Goal: Task Accomplishment & Management: Use online tool/utility

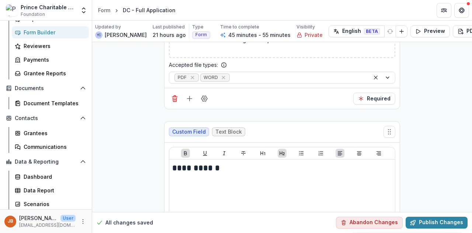
scroll to position [4650, 0]
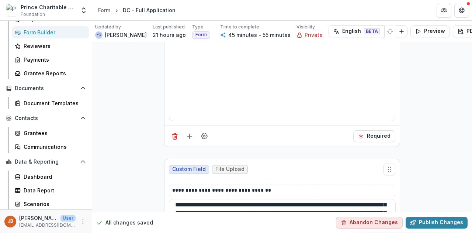
click at [298, 199] on textarea "**********" at bounding box center [282, 214] width 227 height 30
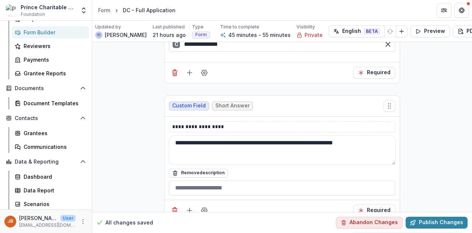
scroll to position [4207, 0]
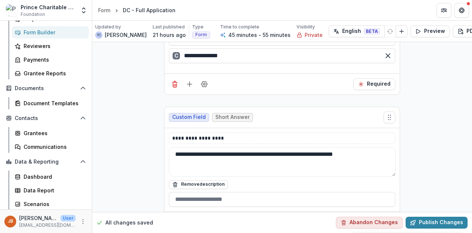
click at [284, 147] on textarea "**********" at bounding box center [282, 162] width 227 height 30
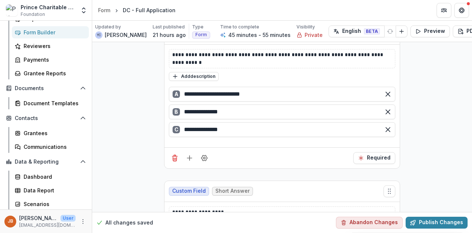
scroll to position [4023, 0]
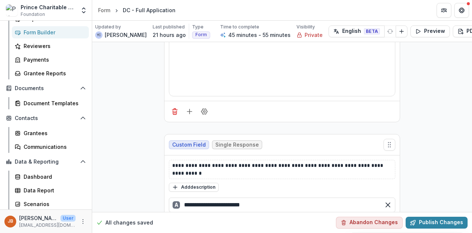
type textarea "**********"
click at [243, 142] on span "Single Response" at bounding box center [238, 145] width 44 height 6
click at [238, 142] on span "Single Response" at bounding box center [238, 145] width 44 height 6
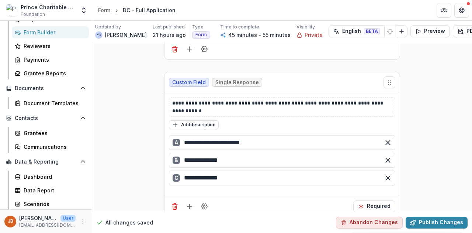
scroll to position [4133, 0]
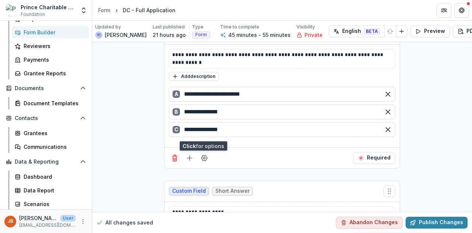
click at [203, 154] on icon "Field Settings" at bounding box center [204, 157] width 7 height 7
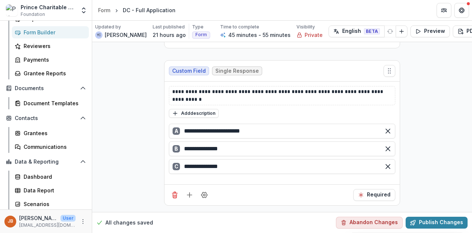
scroll to position [4060, 0]
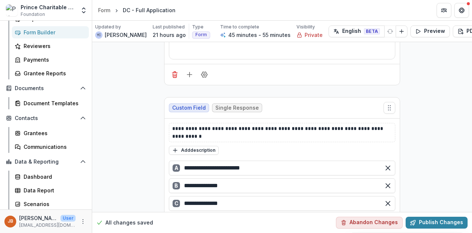
click at [190, 105] on span "Custom Field" at bounding box center [189, 108] width 34 height 6
click at [421, 218] on button "Publish Changes" at bounding box center [437, 223] width 62 height 12
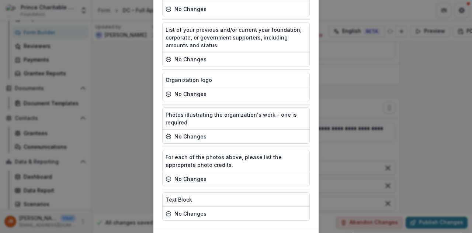
scroll to position [1207, 0]
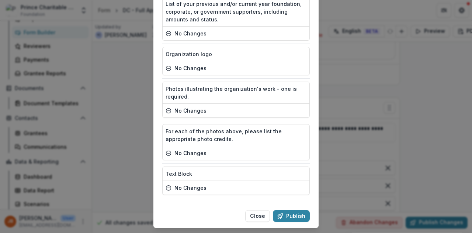
click at [300, 210] on button "Publish" at bounding box center [291, 216] width 37 height 12
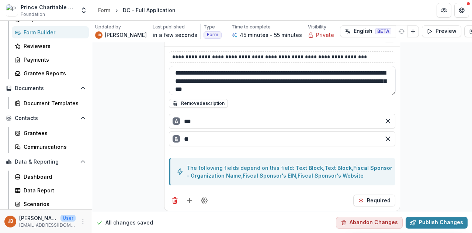
scroll to position [0, 0]
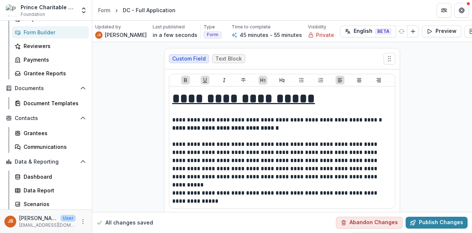
click at [104, 11] on div "Form" at bounding box center [104, 10] width 12 height 8
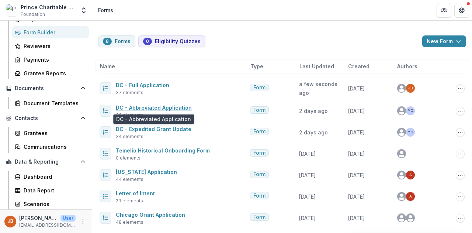
click at [160, 107] on link "DC - Abbreviated Application" at bounding box center [154, 107] width 76 height 6
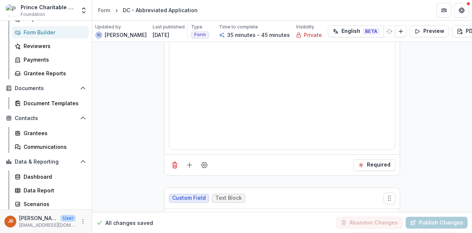
scroll to position [1846, 0]
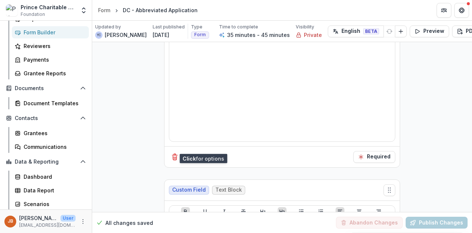
click at [202, 153] on icon "Field Settings" at bounding box center [204, 156] width 7 height 7
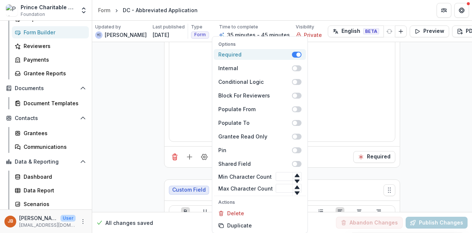
click at [297, 54] on span at bounding box center [299, 54] width 4 height 4
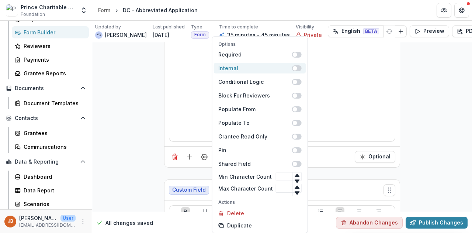
click at [294, 65] on span at bounding box center [297, 68] width 10 height 6
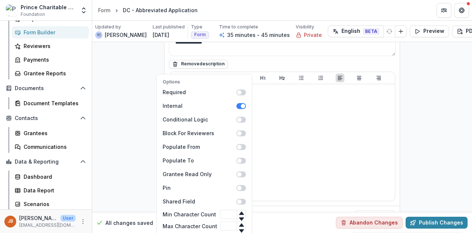
scroll to position [1698, 0]
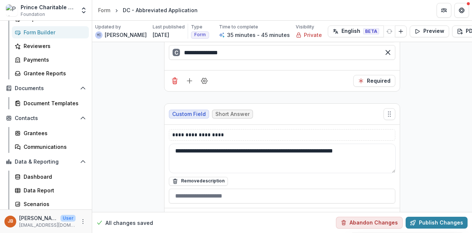
scroll to position [4651, 0]
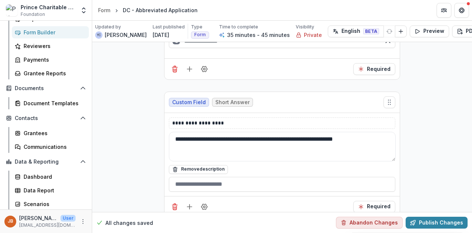
click at [283, 132] on textarea "**********" at bounding box center [282, 147] width 227 height 30
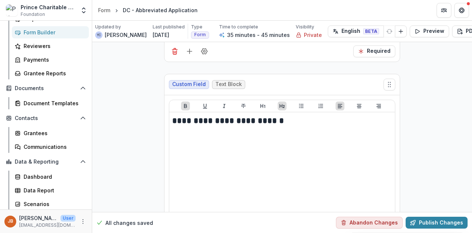
scroll to position [3599, 0]
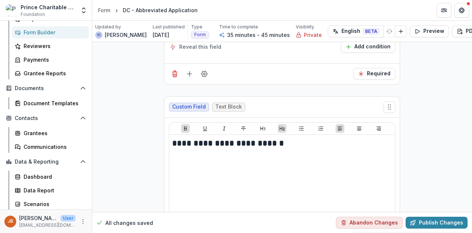
type textarea "**********"
click at [426, 217] on button "Publish Changes" at bounding box center [437, 223] width 62 height 12
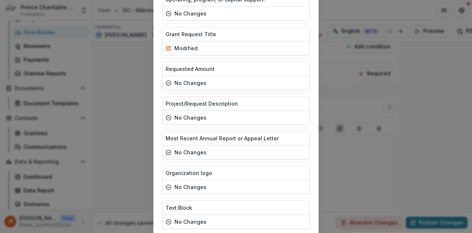
scroll to position [1142, 0]
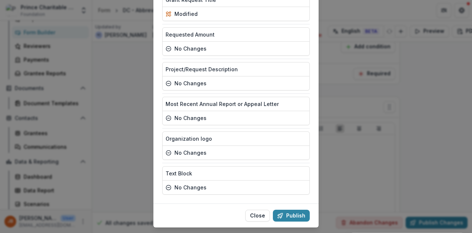
click at [292, 210] on button "Publish" at bounding box center [291, 216] width 37 height 12
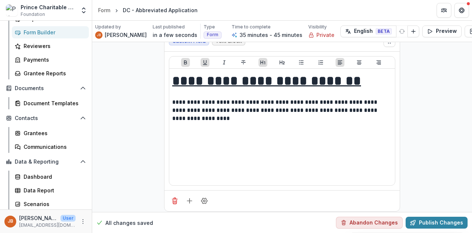
scroll to position [0, 0]
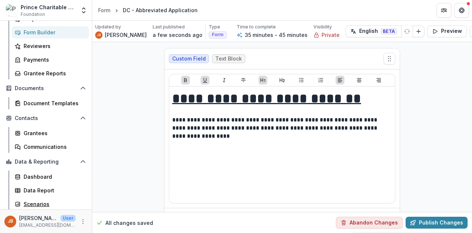
click at [38, 206] on div "Scenarios" at bounding box center [53, 204] width 59 height 8
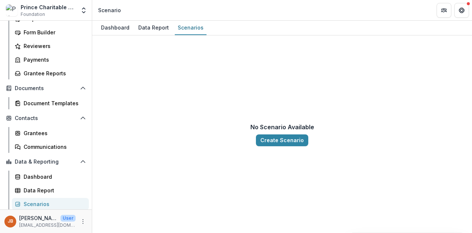
click at [272, 140] on button "Create Scenario" at bounding box center [282, 140] width 52 height 12
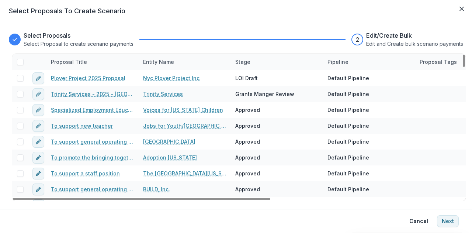
drag, startPoint x: 232, startPoint y: 198, endPoint x: 126, endPoint y: 208, distance: 106.1
click at [126, 200] on div at bounding box center [142, 199] width 258 height 2
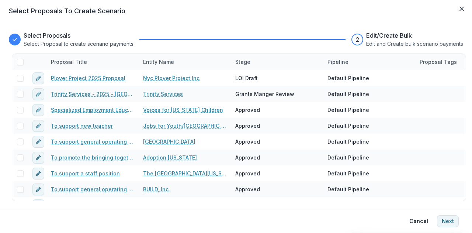
click at [459, 13] on button "Close" at bounding box center [462, 9] width 12 height 12
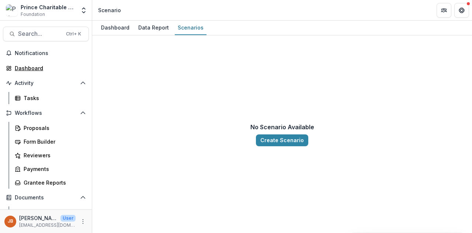
click at [31, 66] on div "Dashboard" at bounding box center [49, 68] width 68 height 8
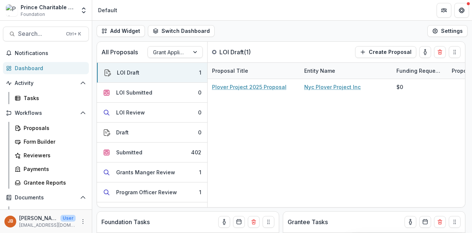
drag, startPoint x: 24, startPoint y: 108, endPoint x: 25, endPoint y: 112, distance: 4.1
click at [24, 110] on div "Notifications Dashboard Activity Tasks Workflows Proposals Form Builder Reviewe…" at bounding box center [46, 183] width 92 height 272
click at [24, 111] on span "Workflows" at bounding box center [46, 113] width 62 height 6
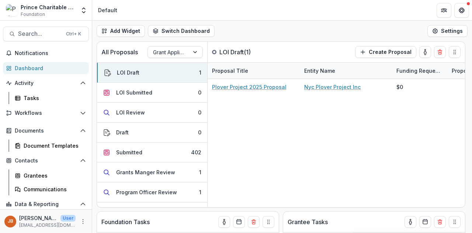
click at [24, 111] on span "Workflows" at bounding box center [46, 113] width 62 height 6
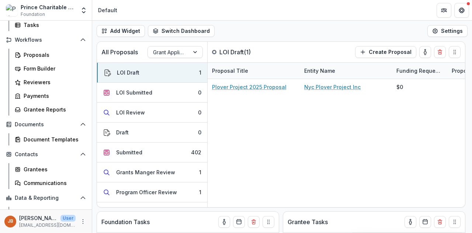
scroll to position [74, 0]
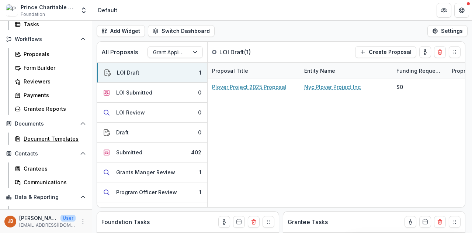
click at [32, 138] on div "Document Templates" at bounding box center [53, 139] width 59 height 8
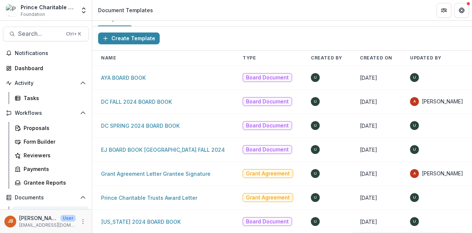
scroll to position [14, 0]
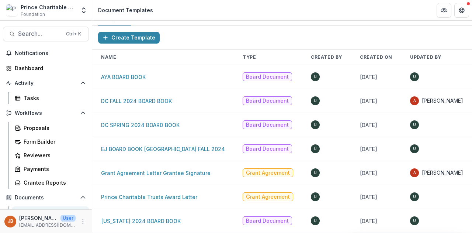
click at [145, 98] on link "DC FALL 2024 BOARD BOOK" at bounding box center [136, 101] width 71 height 6
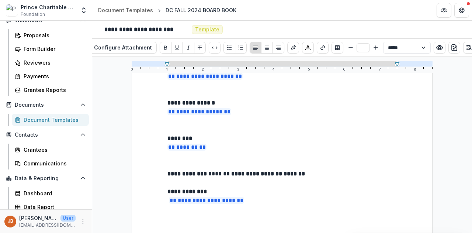
scroll to position [109, 0]
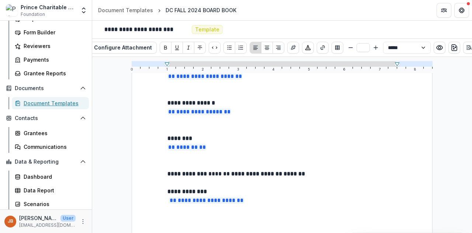
click at [52, 104] on div "Document Templates" at bounding box center [53, 103] width 59 height 8
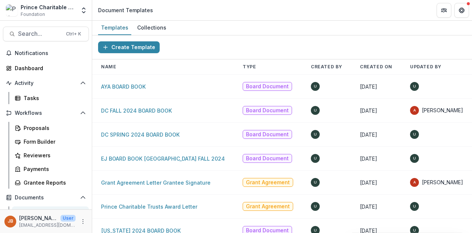
scroll to position [14, 0]
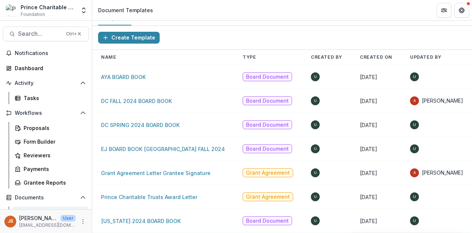
click at [171, 218] on link "[US_STATE] 2024 BOARD BOOK" at bounding box center [141, 221] width 80 height 6
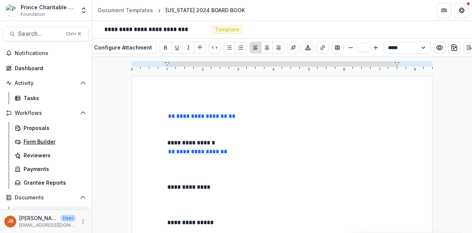
click at [32, 139] on div "Form Builder" at bounding box center [53, 142] width 59 height 8
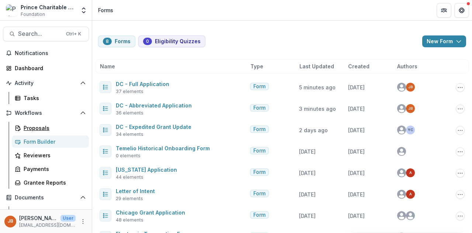
click at [30, 127] on div "Proposals" at bounding box center [53, 128] width 59 height 8
